Goal: Find specific page/section: Find specific page/section

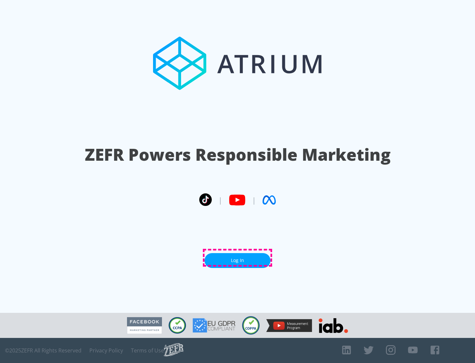
click at [238, 258] on link "Log In" at bounding box center [238, 260] width 66 height 15
